Goal: Task Accomplishment & Management: Manage account settings

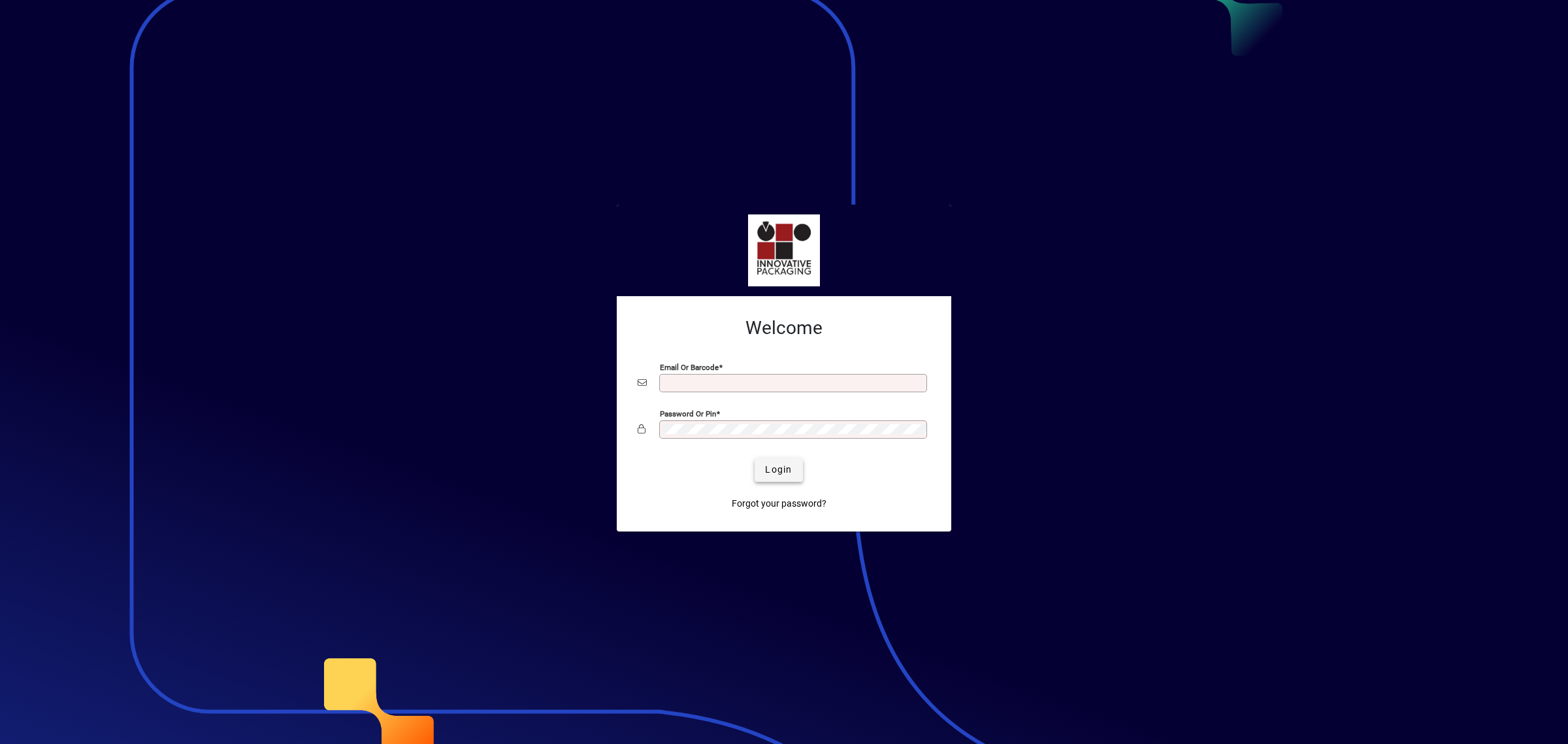
type input "**********"
drag, startPoint x: 777, startPoint y: 475, endPoint x: 776, endPoint y: 467, distance: 8.1
click at [776, 469] on span "Login" at bounding box center [778, 470] width 26 height 14
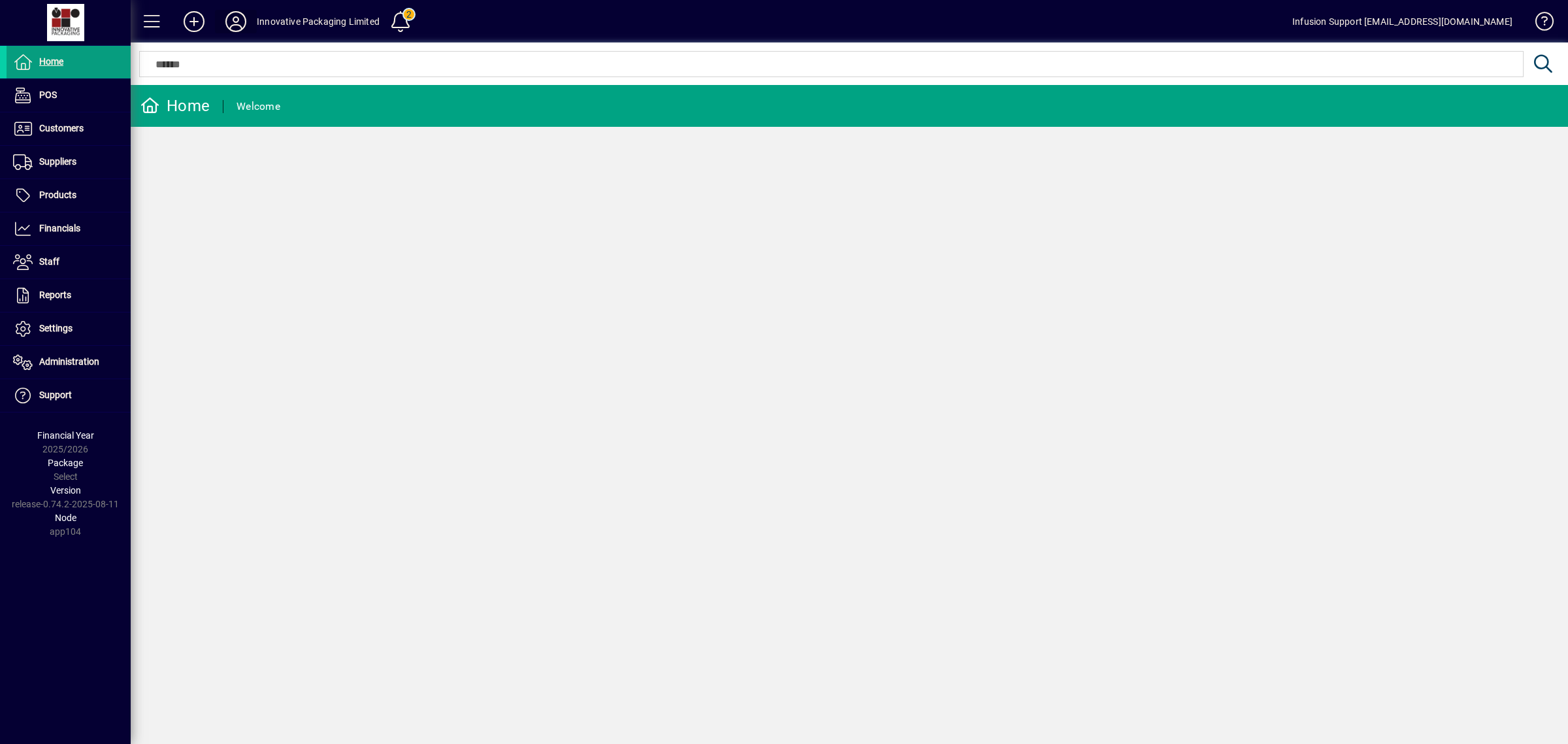
click at [227, 20] on icon at bounding box center [235, 21] width 26 height 21
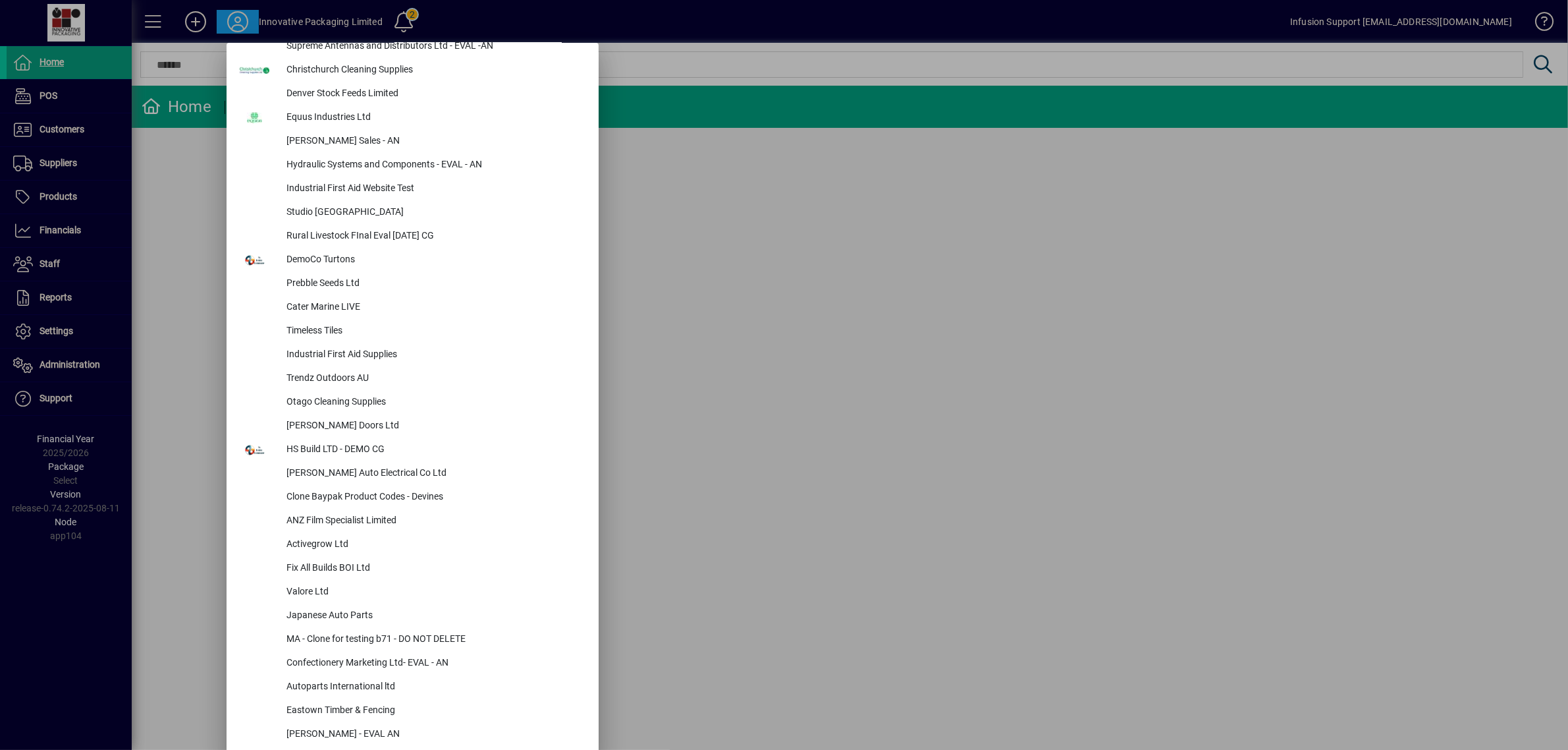
scroll to position [999, 0]
click at [359, 135] on div "[PERSON_NAME] Sales - AN" at bounding box center [433, 138] width 316 height 24
